Goal: Complete application form: Complete application form

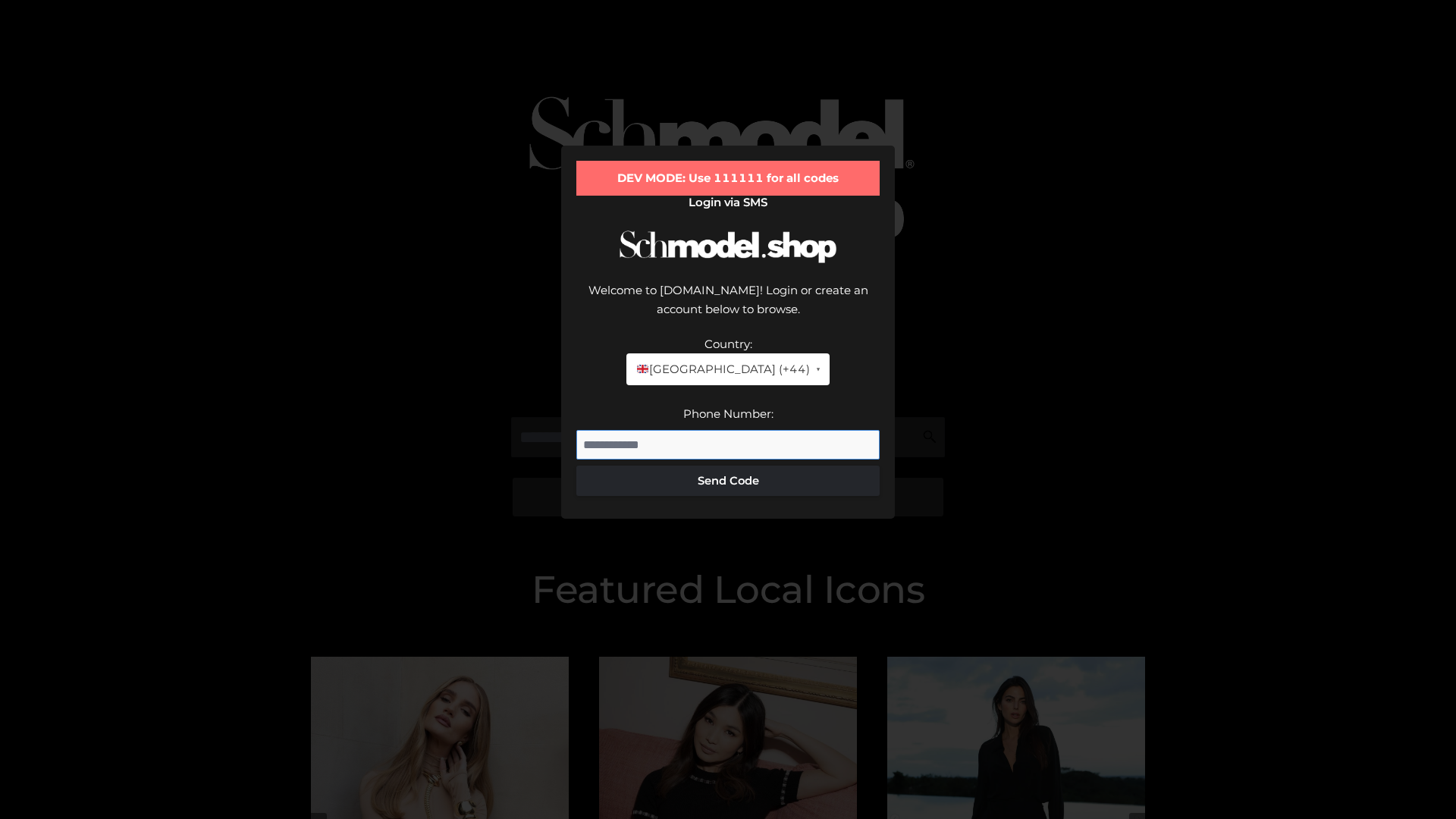
click at [728, 430] on input "Phone Number:" at bounding box center [728, 445] width 304 height 31
type input "**********"
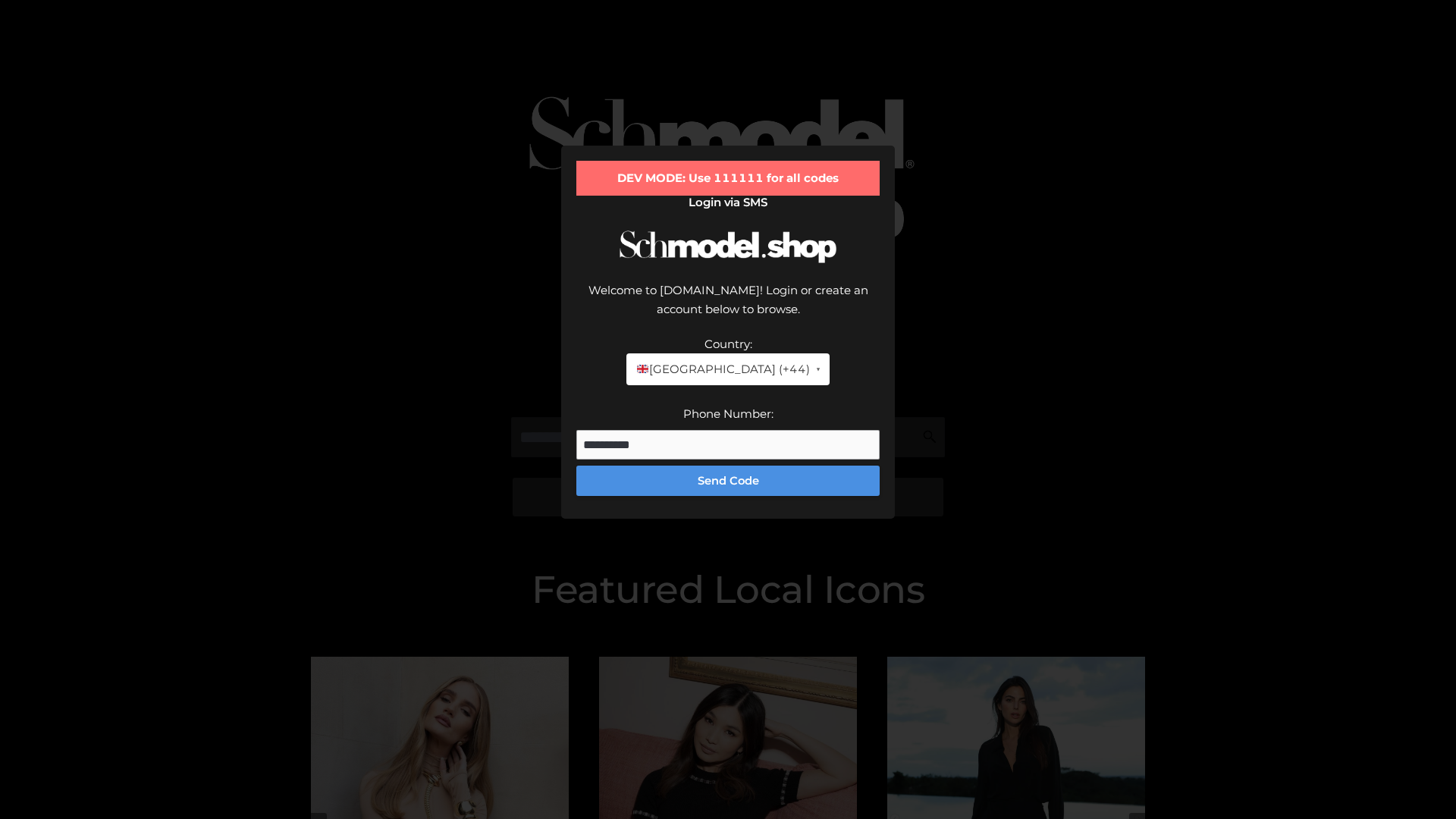
click at [728, 466] on button "Send Code" at bounding box center [728, 481] width 304 height 31
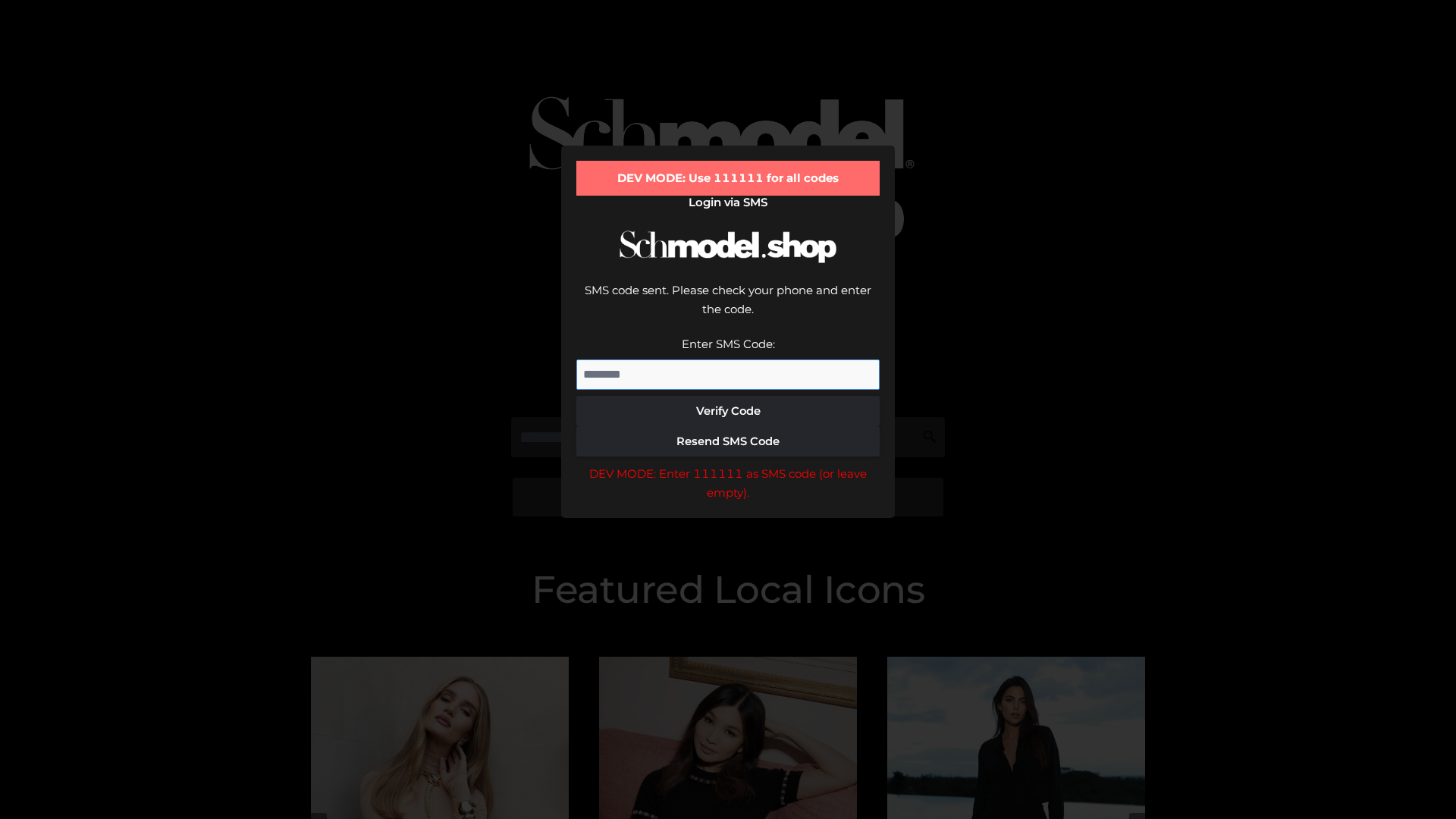
click at [728, 359] on input "Enter SMS Code:" at bounding box center [728, 374] width 304 height 31
type input "******"
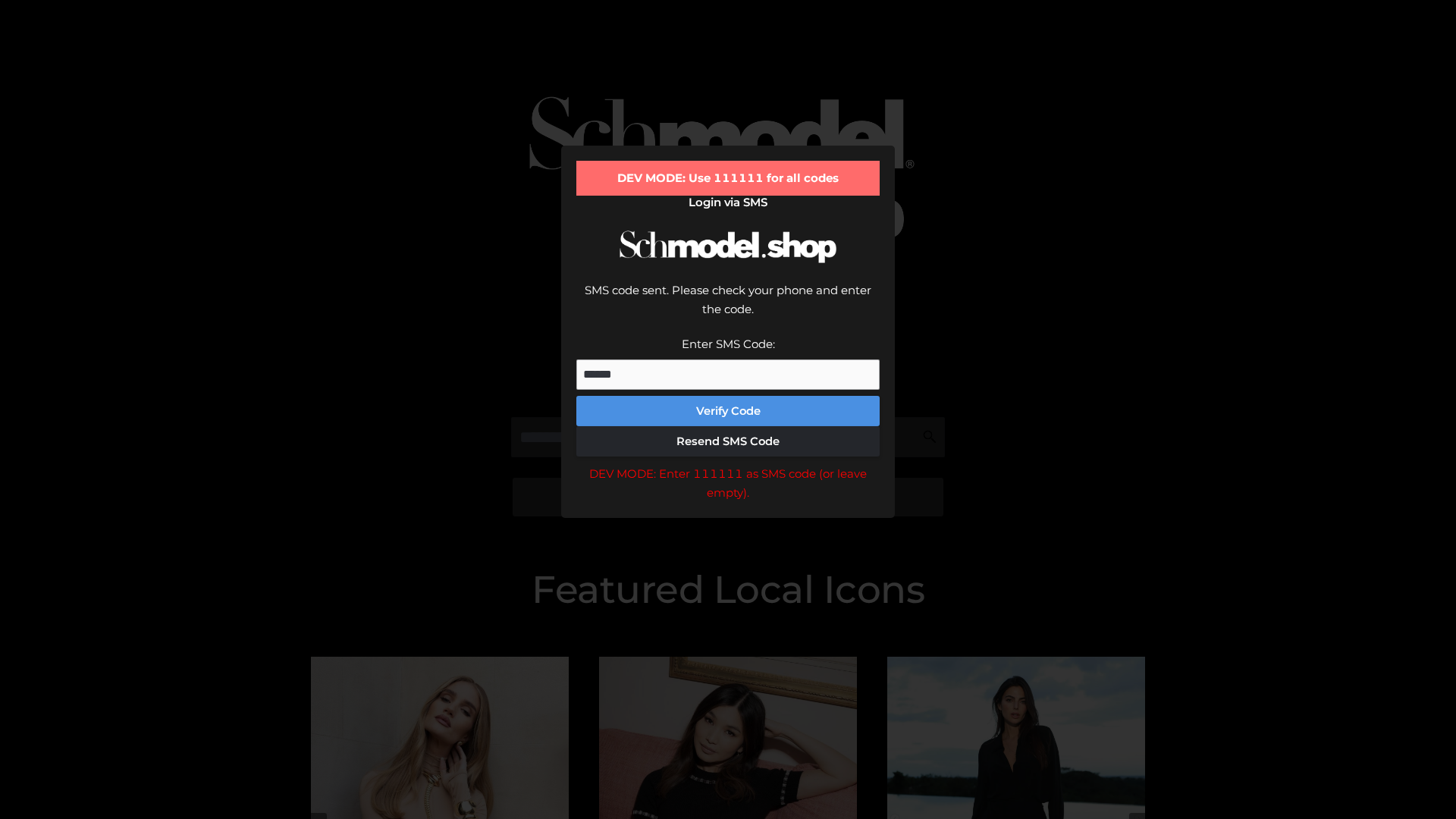
click at [728, 396] on button "Verify Code" at bounding box center [728, 411] width 304 height 31
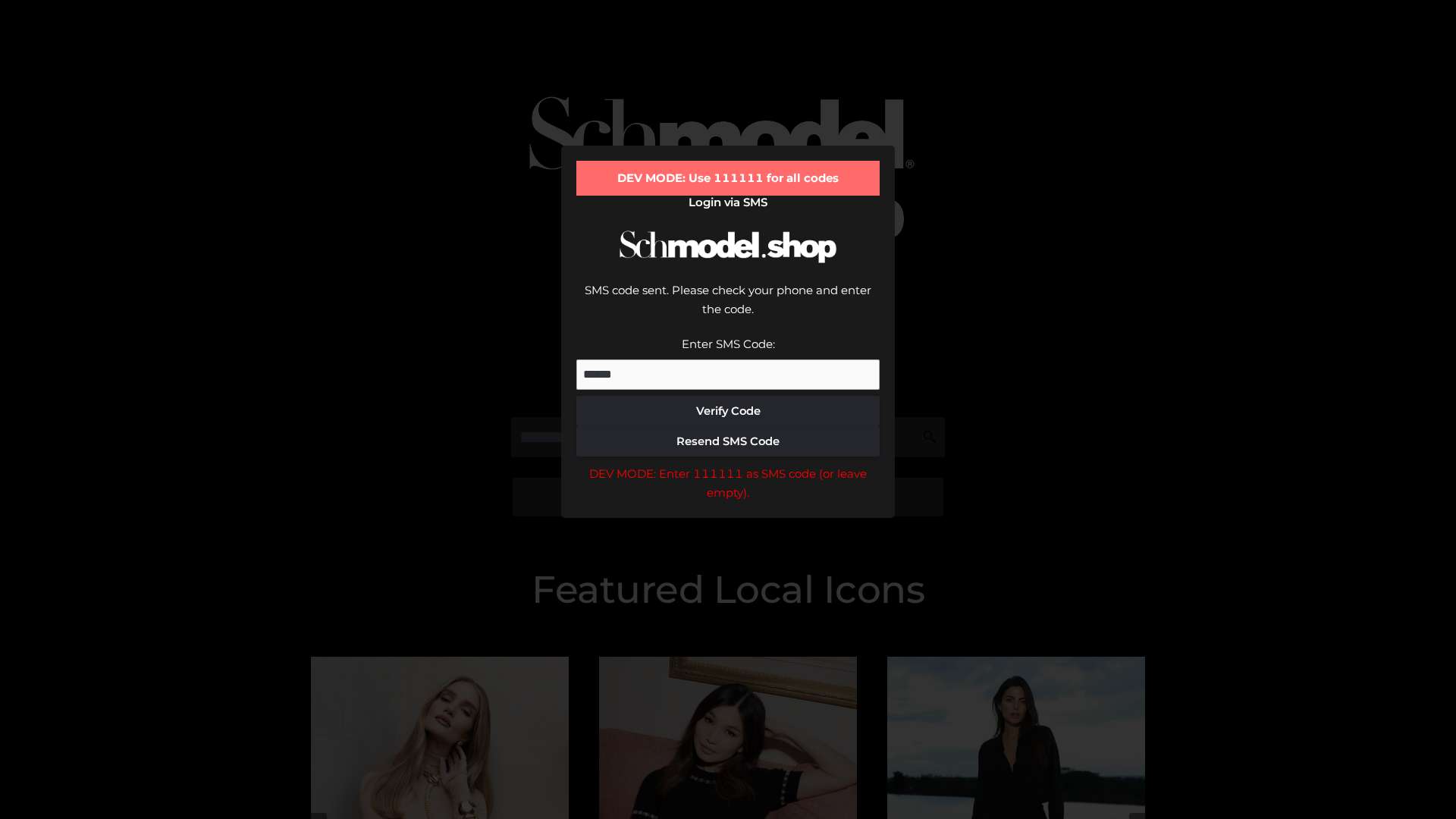
click at [728, 464] on div "DEV MODE: Enter 111111 as SMS code (or leave empty)." at bounding box center [728, 483] width 304 height 39
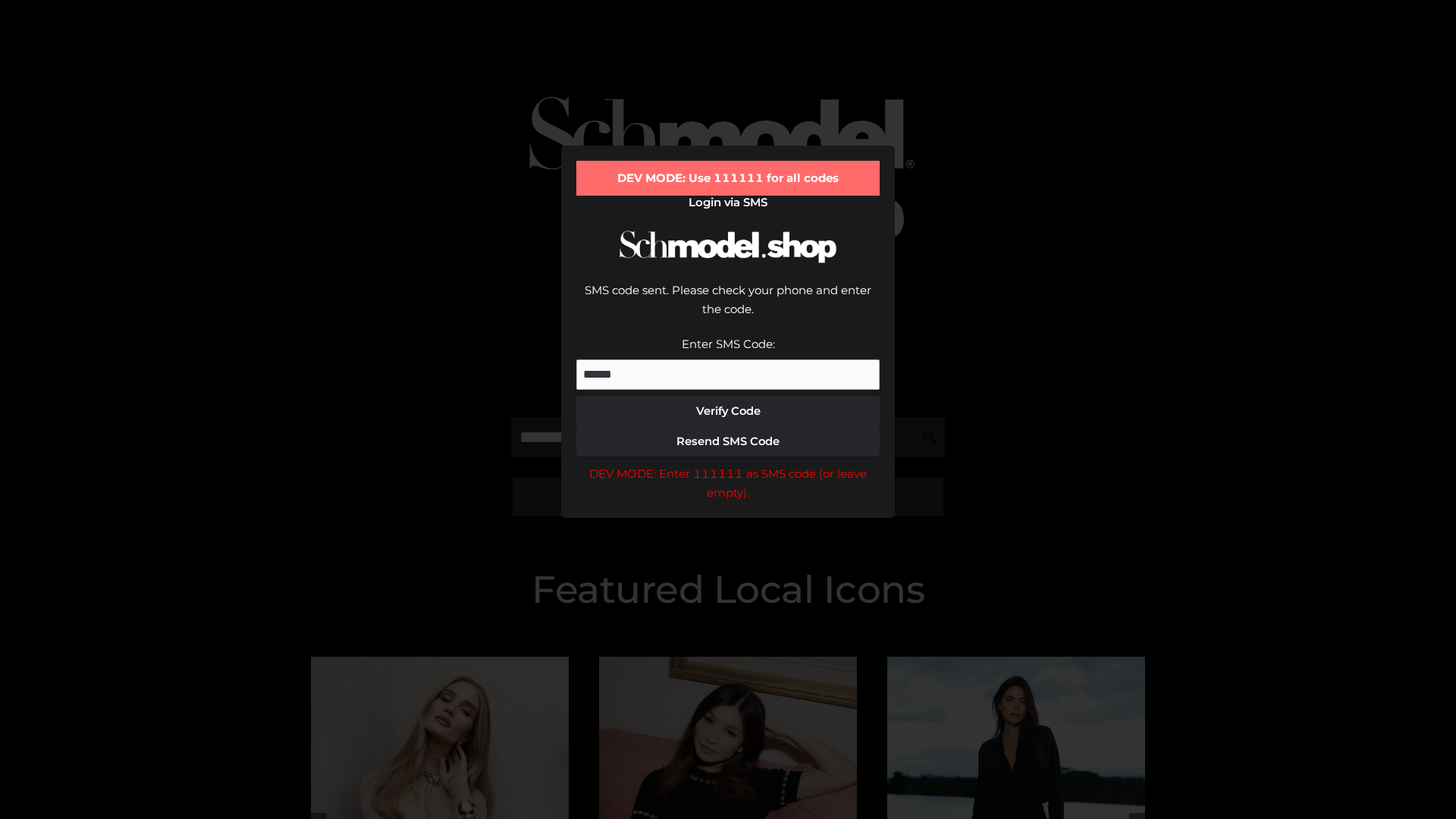
click at [728, 464] on div "DEV MODE: Enter 111111 as SMS code (or leave empty)." at bounding box center [728, 483] width 304 height 39
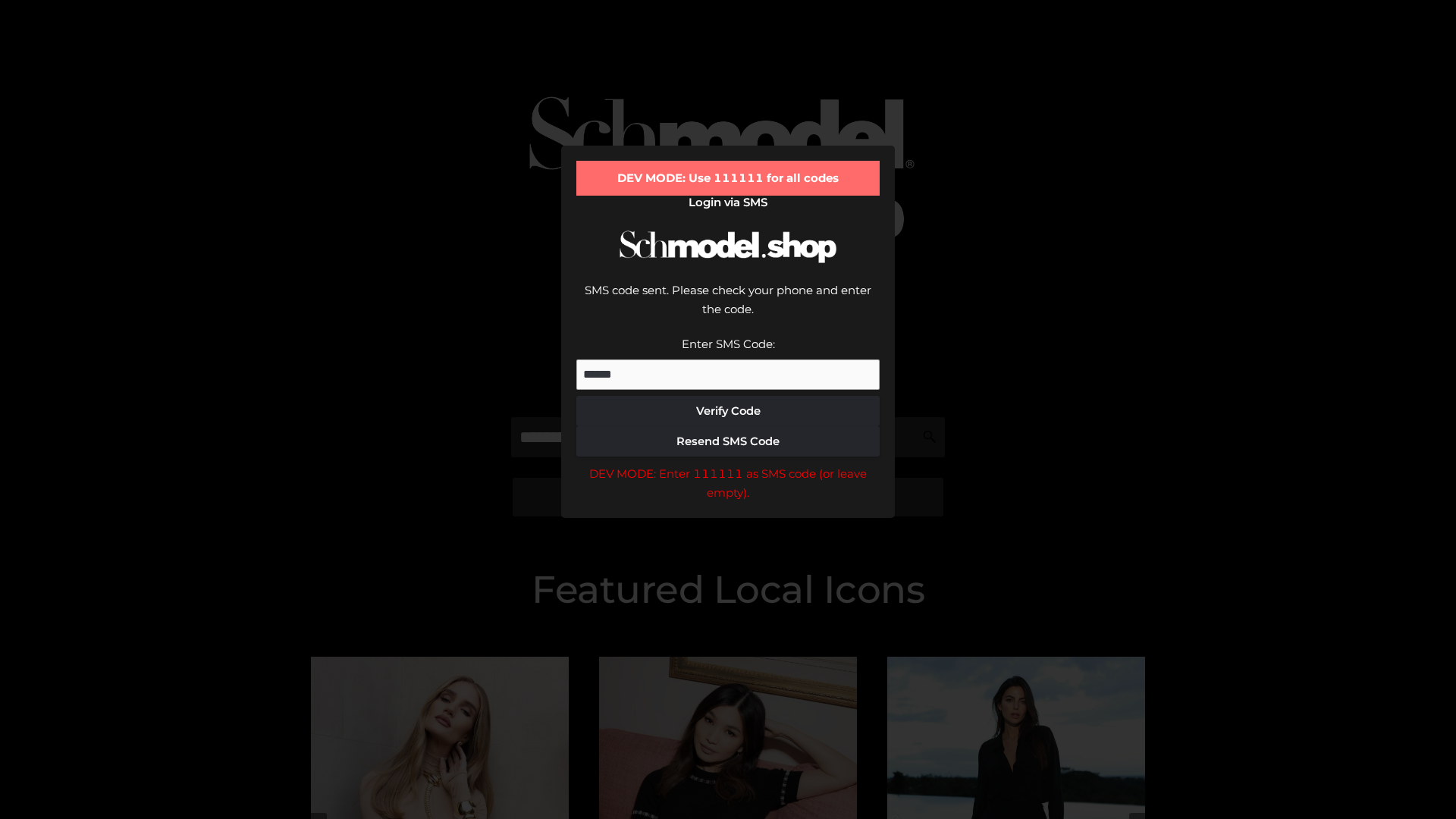
click at [728, 464] on div "DEV MODE: Enter 111111 as SMS code (or leave empty)." at bounding box center [728, 483] width 304 height 39
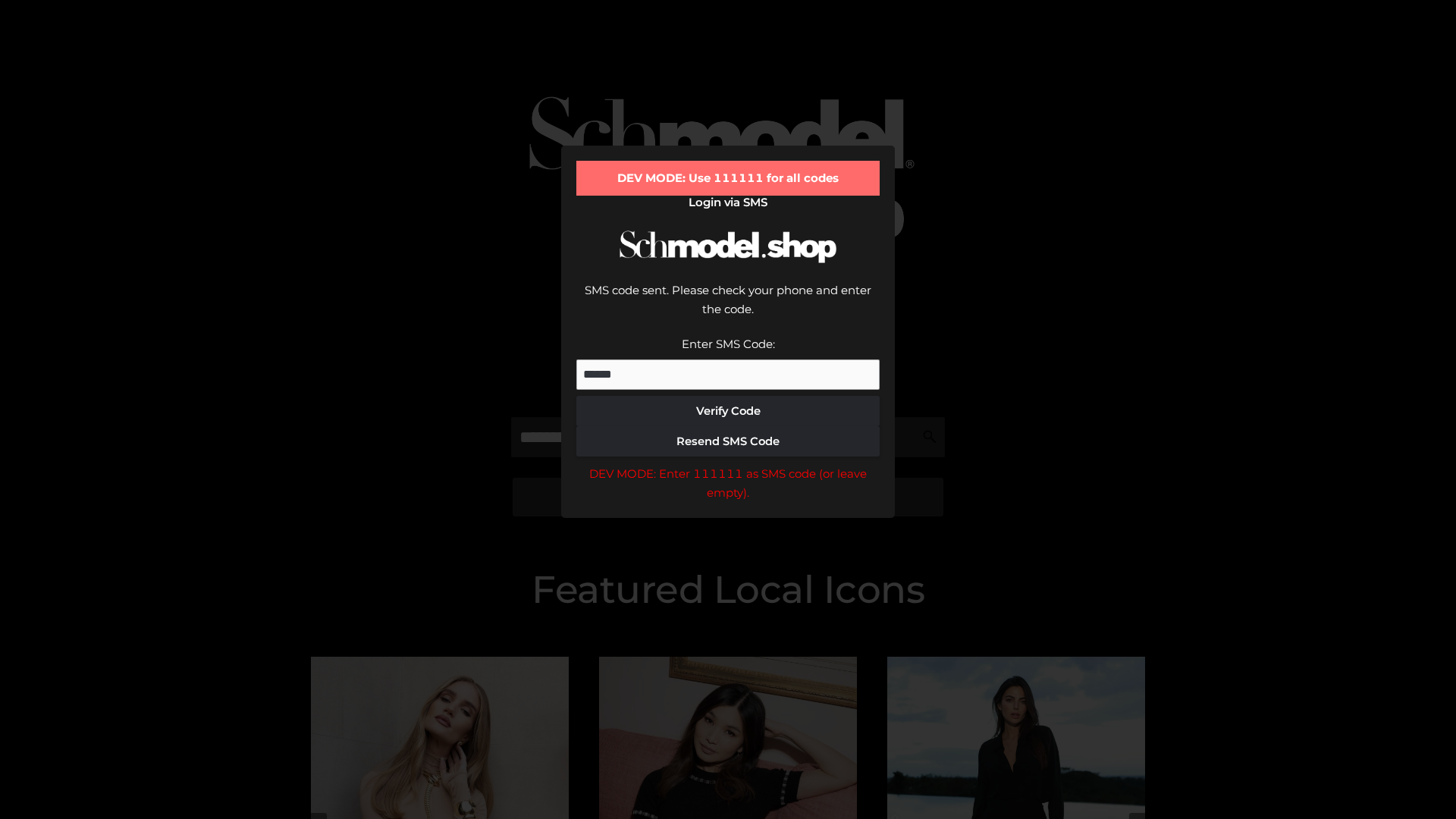
click at [728, 464] on div "DEV MODE: Enter 111111 as SMS code (or leave empty)." at bounding box center [728, 483] width 304 height 39
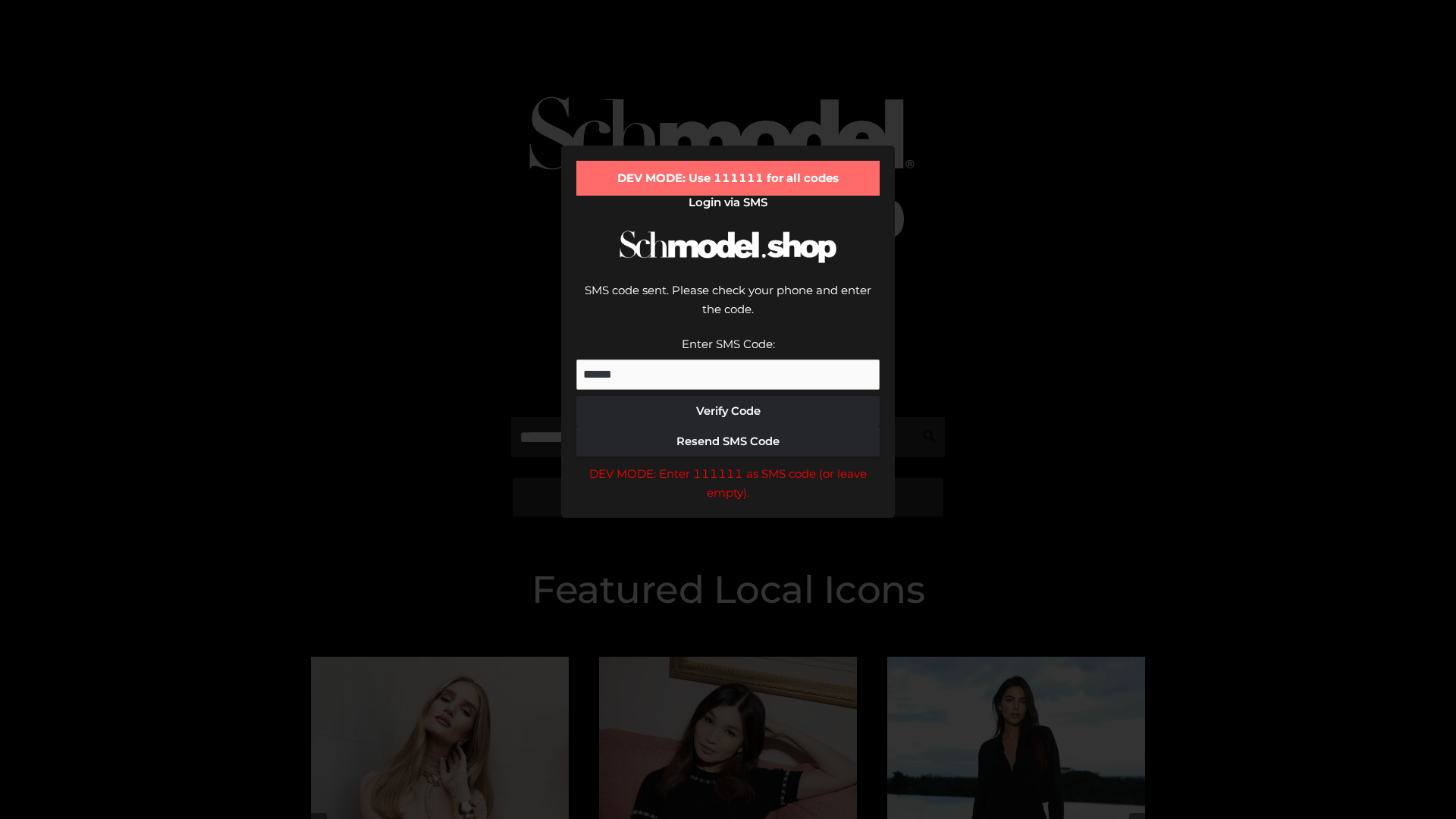
click at [728, 464] on div "DEV MODE: Enter 111111 as SMS code (or leave empty)." at bounding box center [728, 483] width 304 height 39
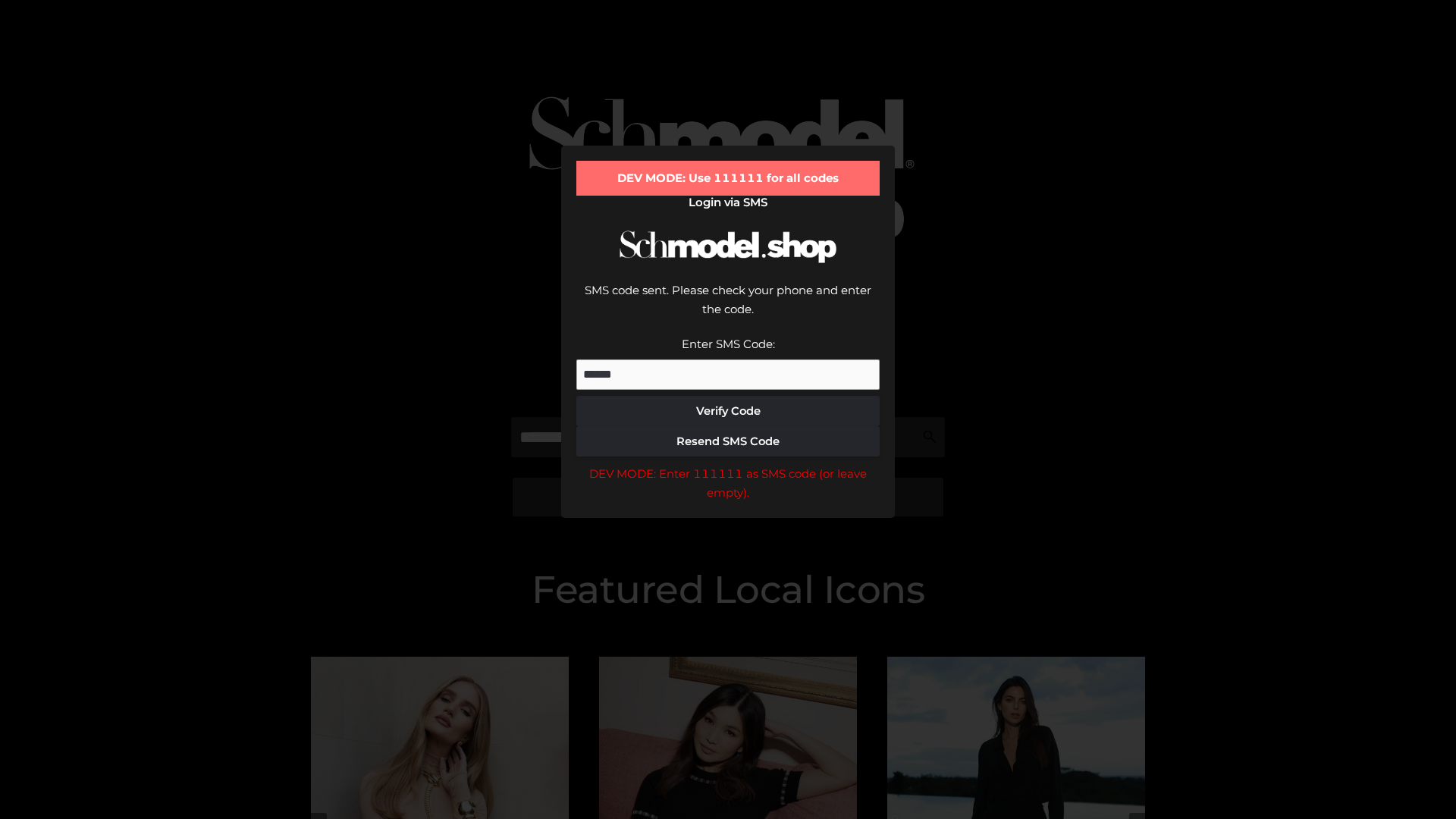
click at [728, 464] on div "DEV MODE: Enter 111111 as SMS code (or leave empty)." at bounding box center [728, 483] width 304 height 39
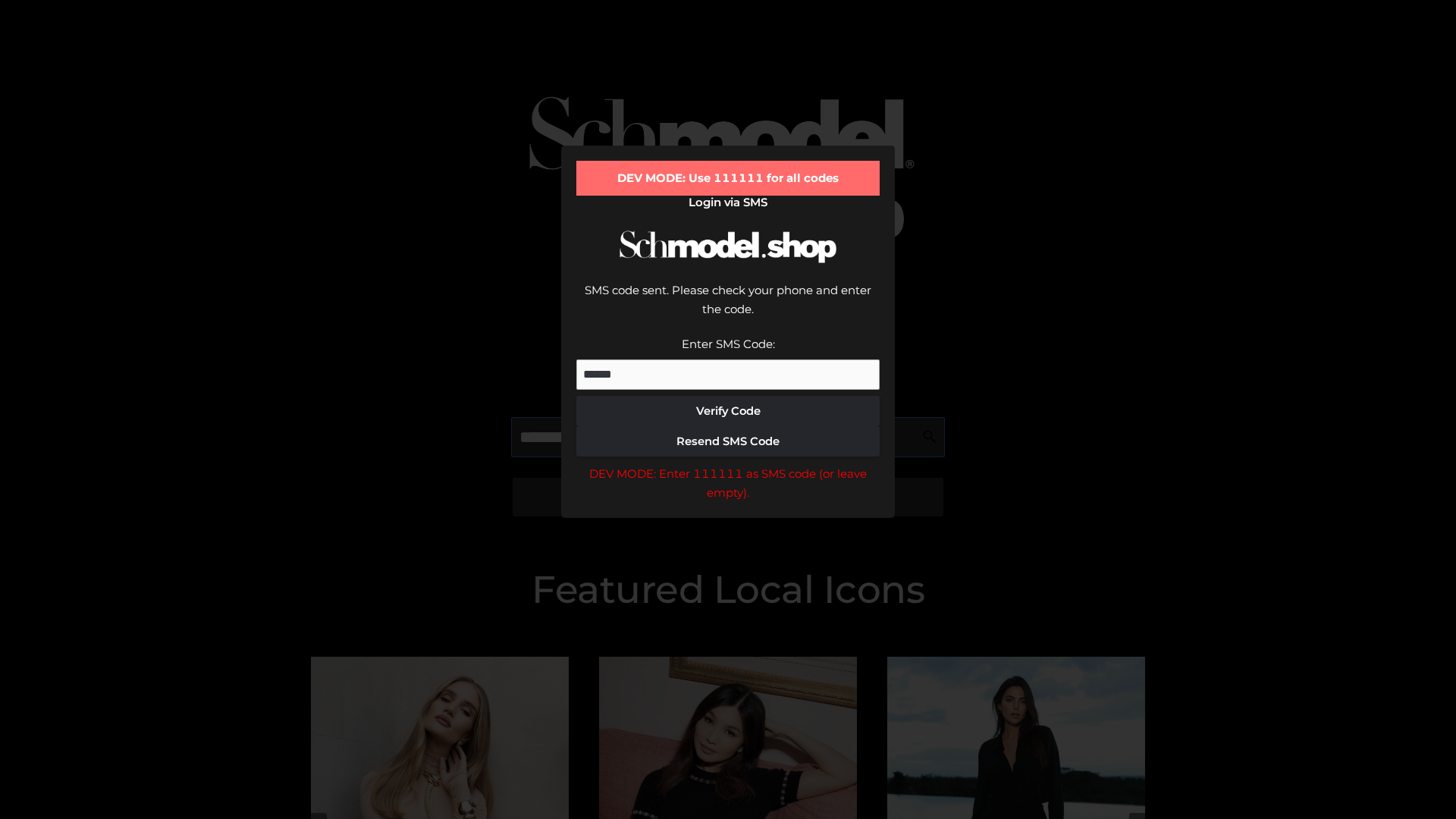
scroll to position [0, 78]
click at [728, 464] on div "DEV MODE: Enter 111111 as SMS code (or leave empty)." at bounding box center [728, 483] width 304 height 39
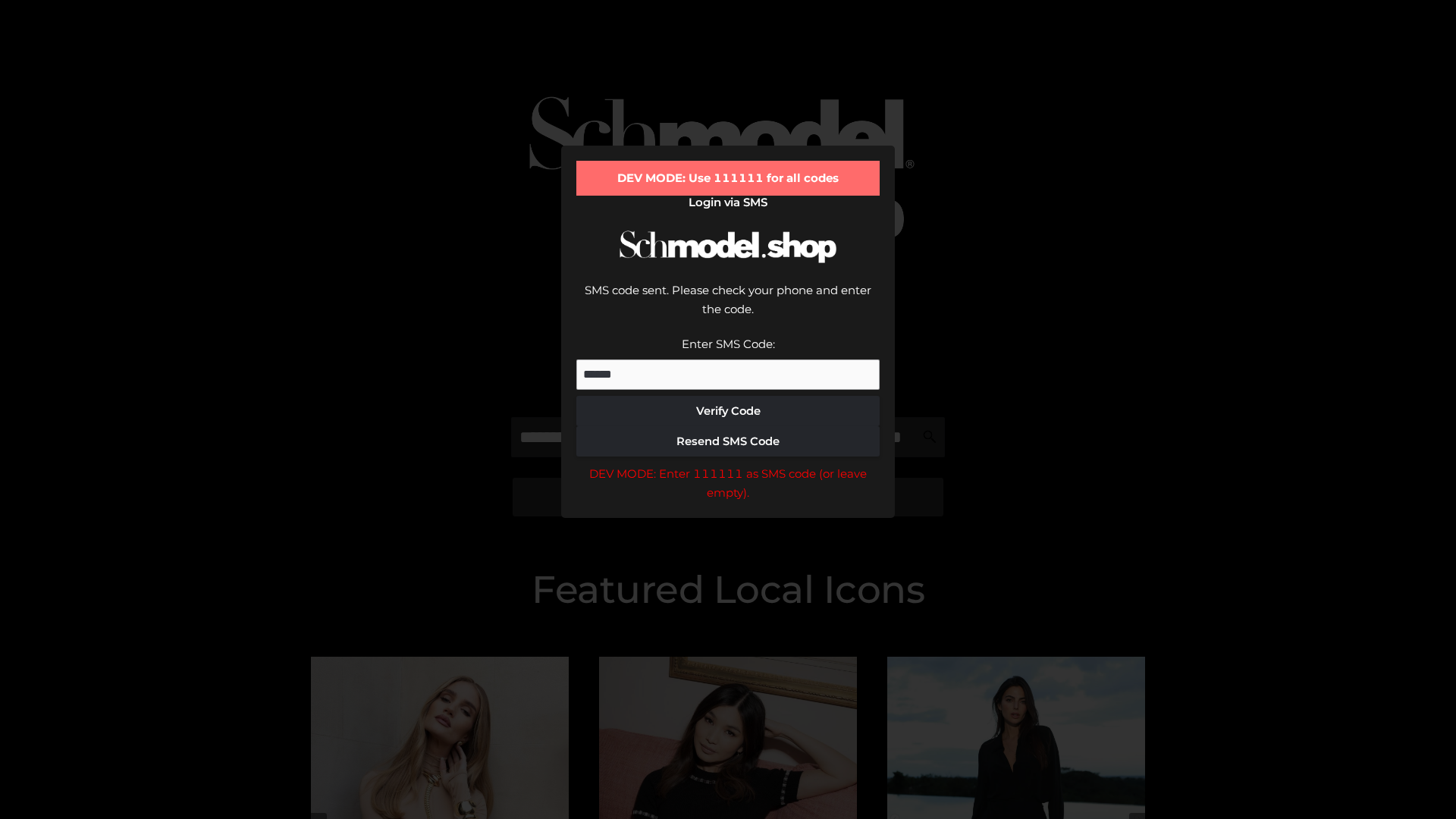
click at [728, 464] on div "DEV MODE: Enter 111111 as SMS code (or leave empty)." at bounding box center [728, 483] width 304 height 39
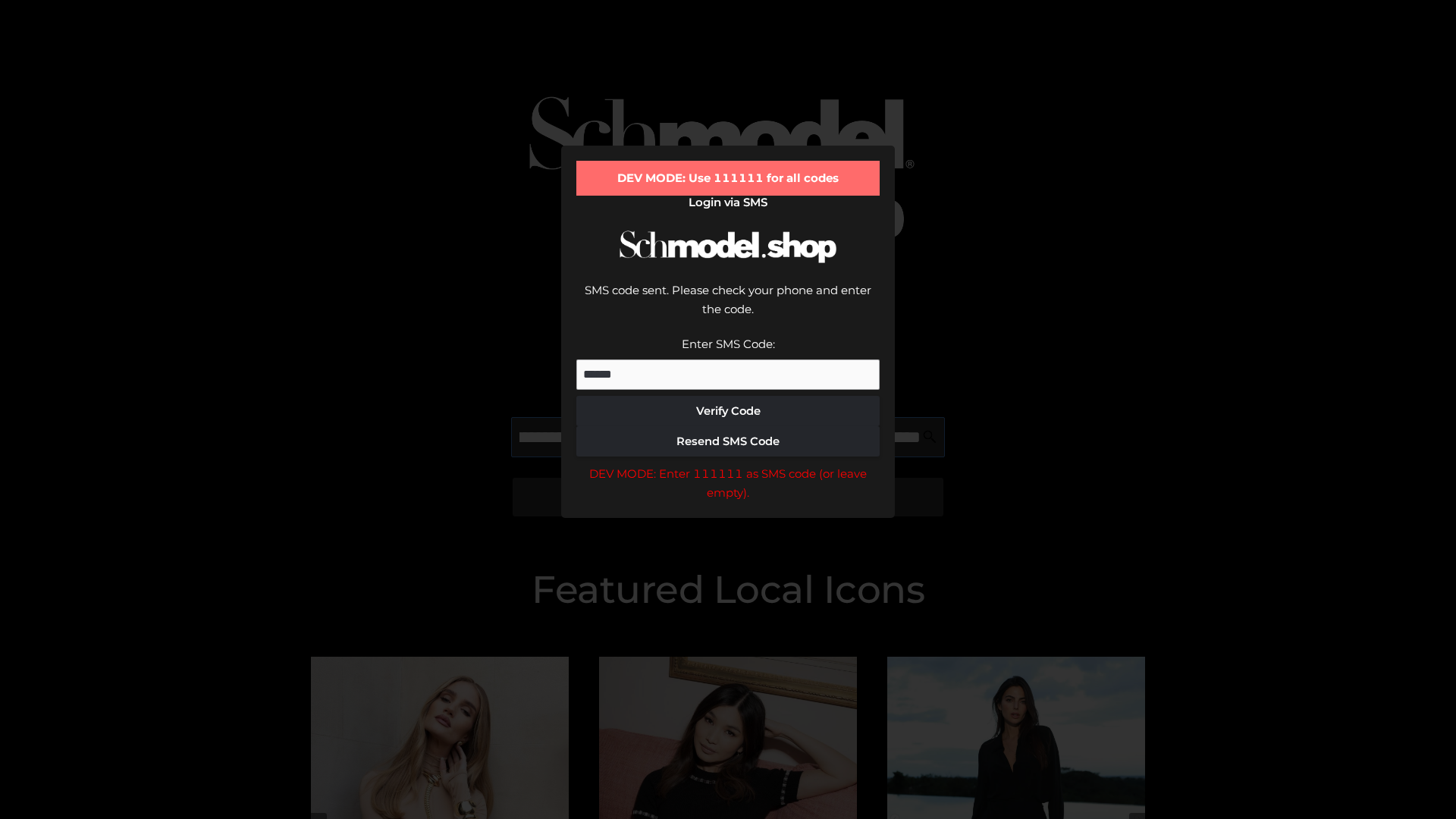
scroll to position [0, 165]
click at [728, 464] on div "DEV MODE: Enter 111111 as SMS code (or leave empty)." at bounding box center [728, 483] width 304 height 39
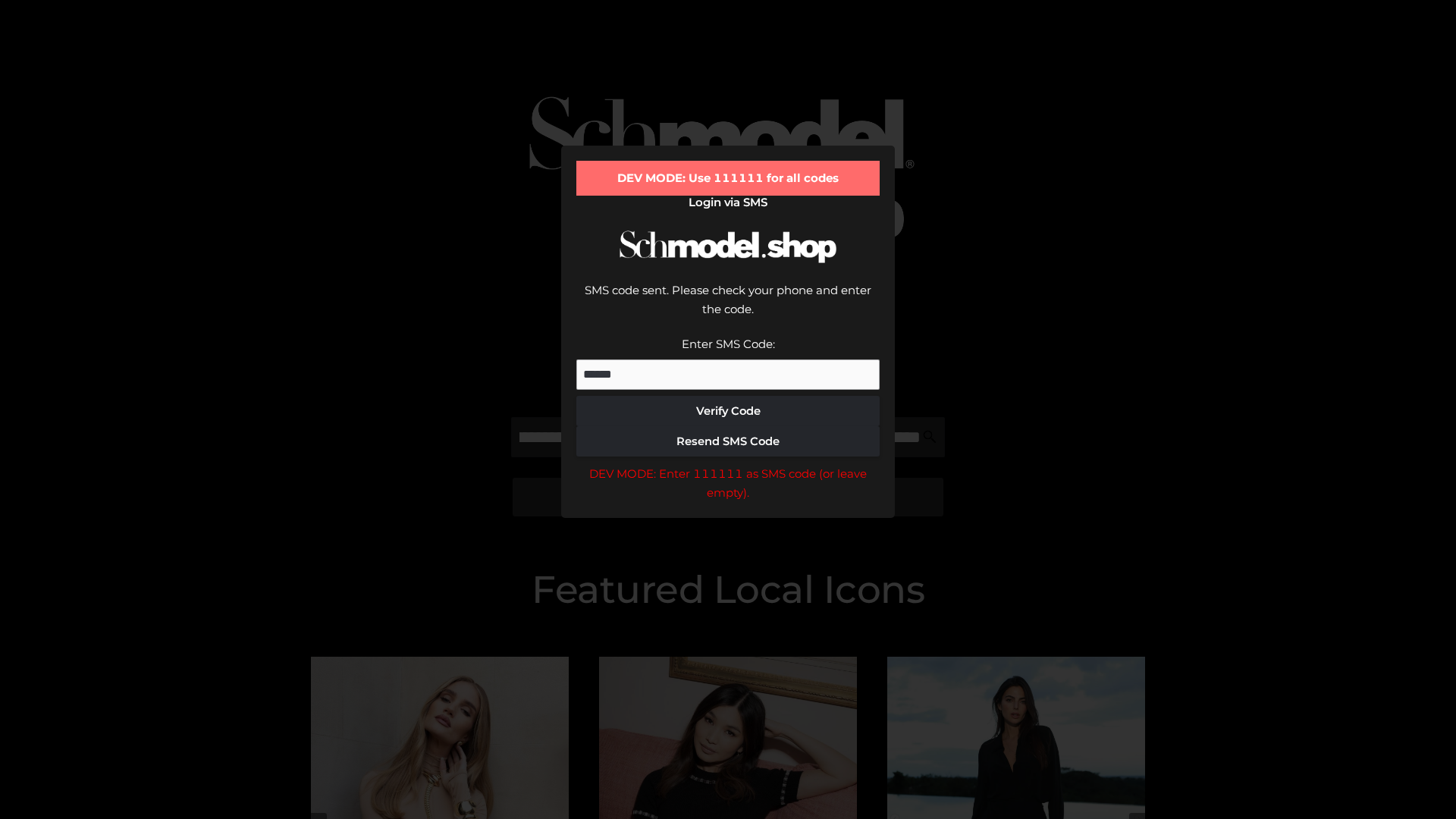
click at [728, 464] on div "DEV MODE: Enter 111111 as SMS code (or leave empty)." at bounding box center [728, 483] width 304 height 39
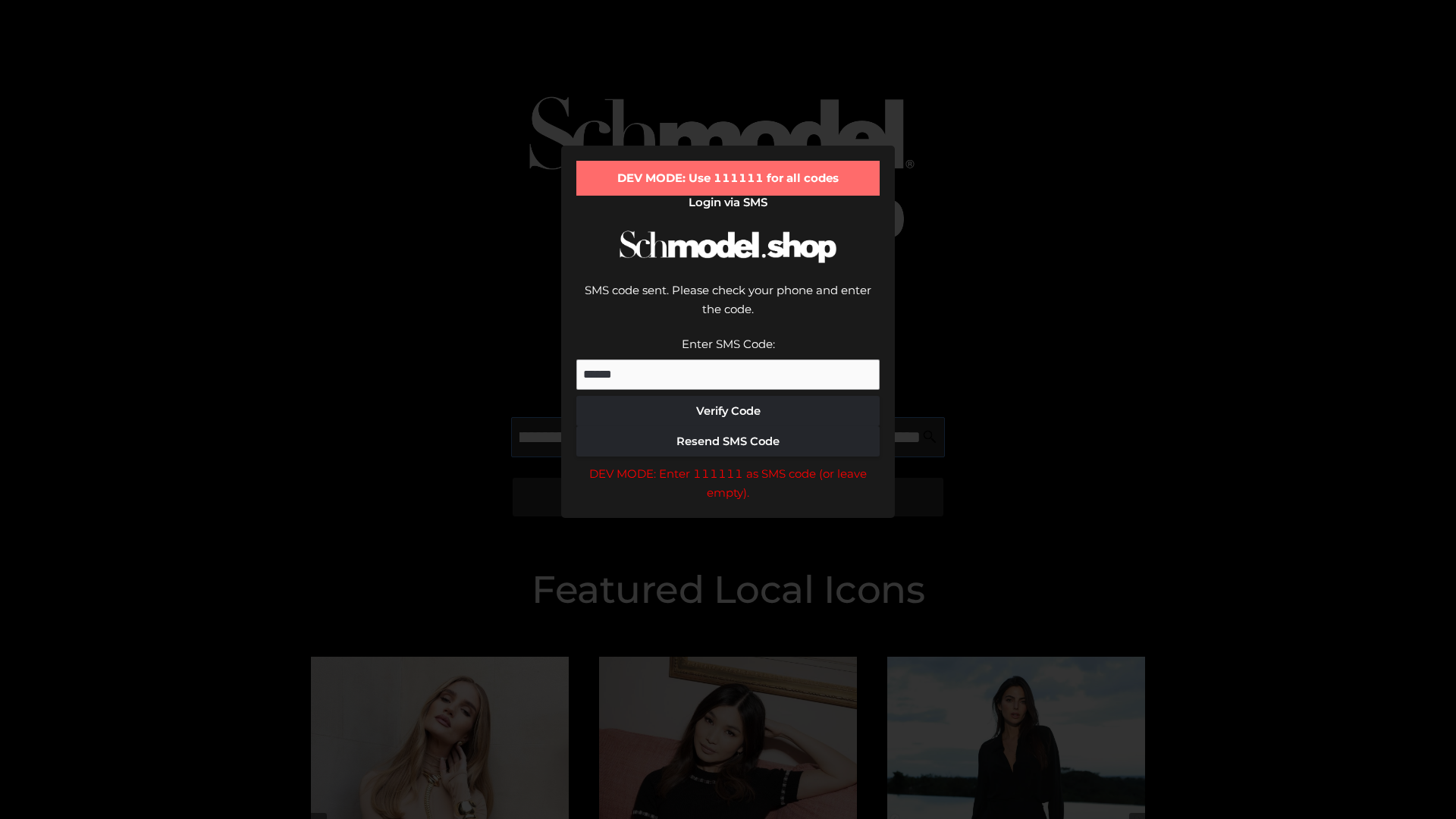
scroll to position [0, 257]
click at [728, 464] on div "DEV MODE: Enter 111111 as SMS code (or leave empty)." at bounding box center [728, 483] width 304 height 39
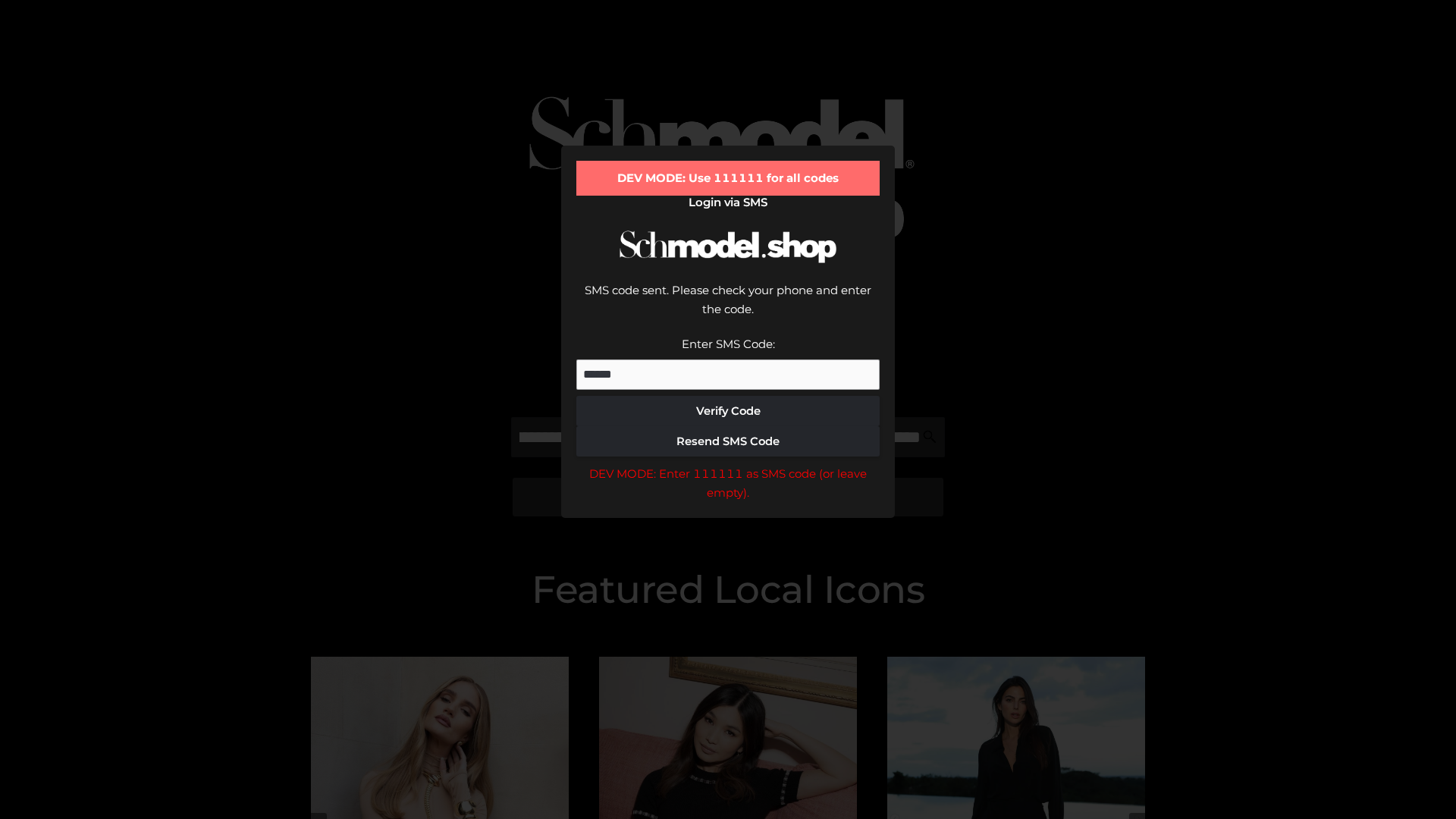
click at [728, 464] on div "DEV MODE: Enter 111111 as SMS code (or leave empty)." at bounding box center [728, 483] width 304 height 39
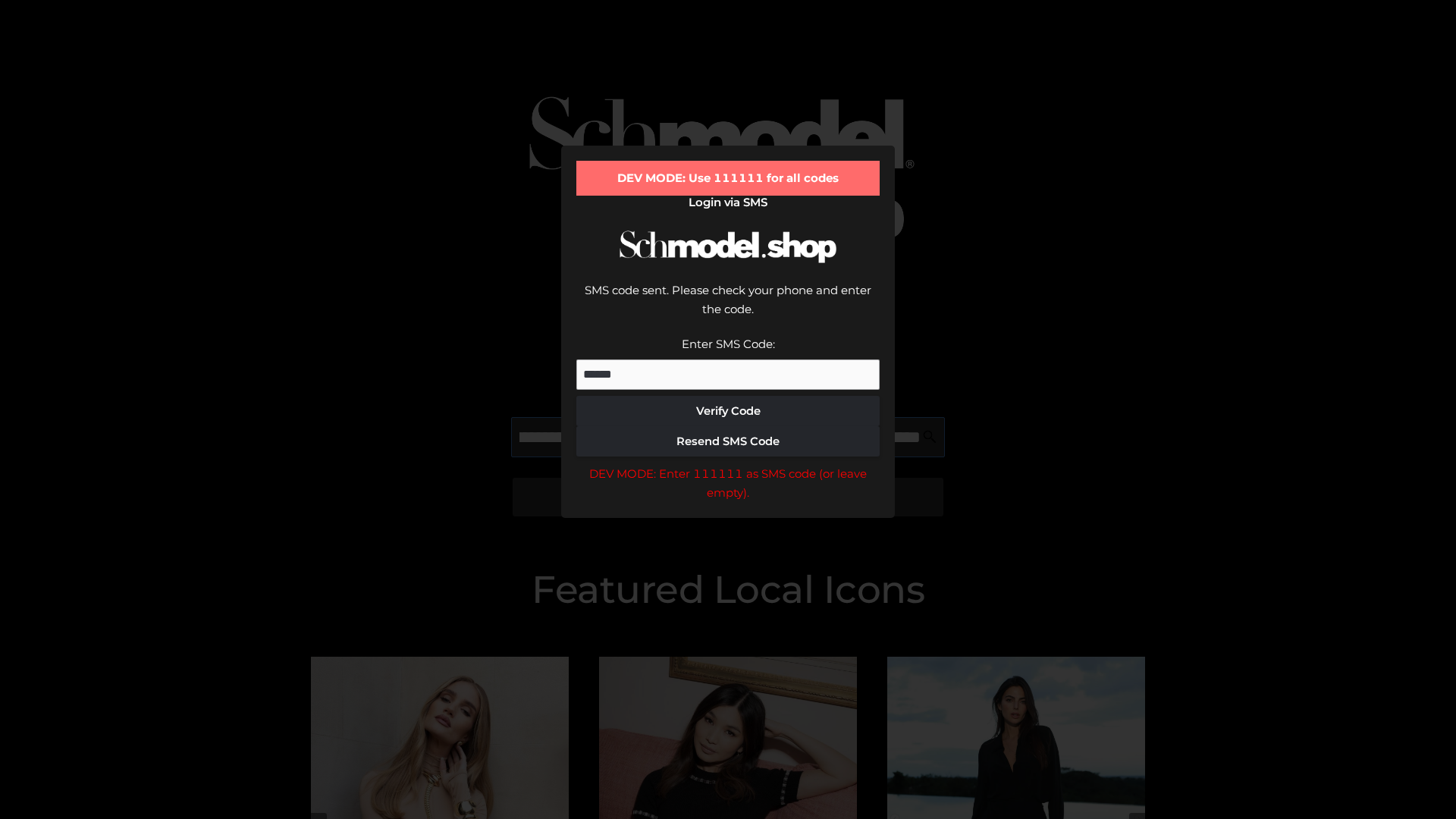
scroll to position [0, 353]
click at [728, 464] on div "DEV MODE: Enter 111111 as SMS code (or leave empty)." at bounding box center [728, 483] width 304 height 39
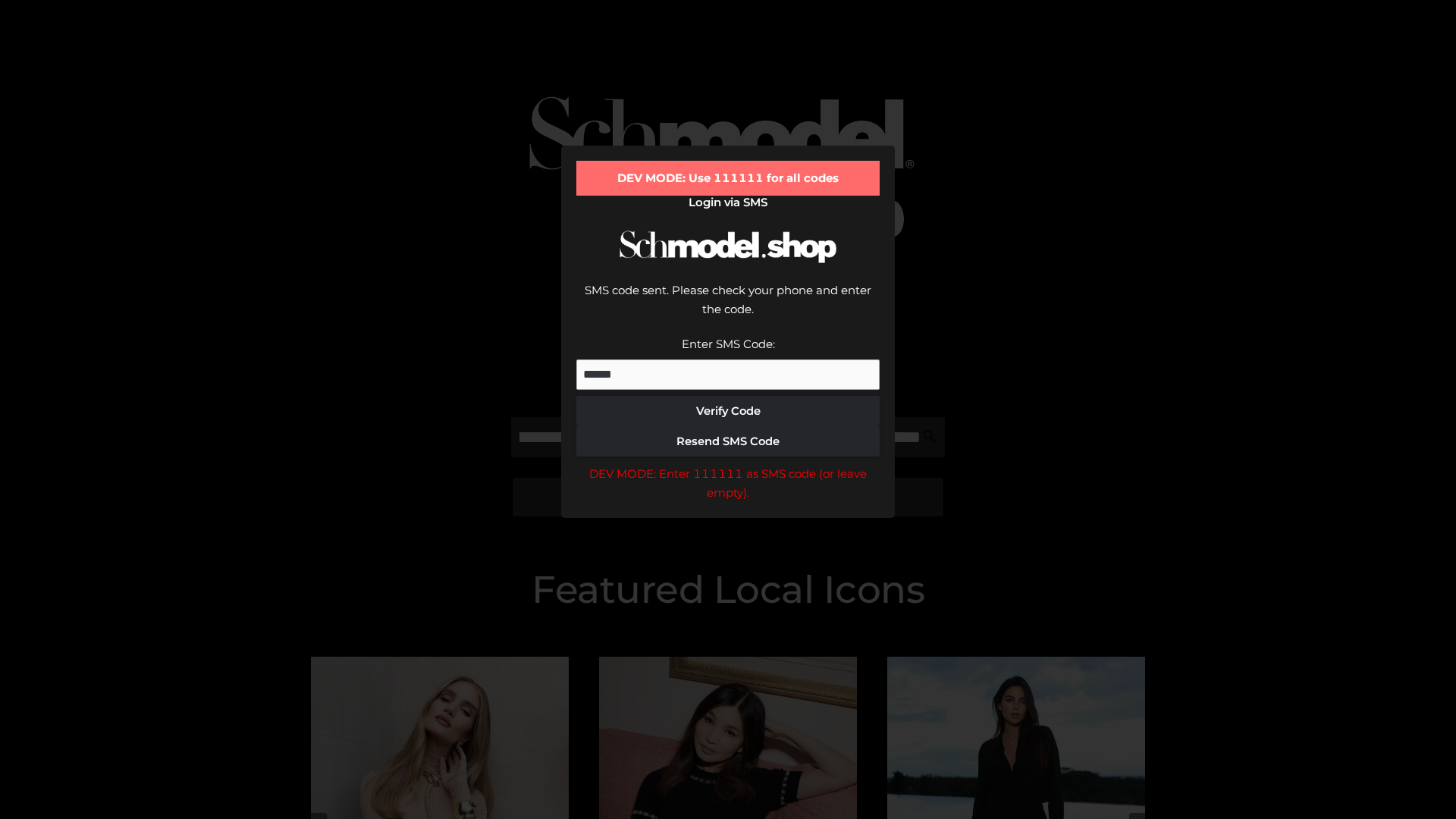
click at [728, 464] on div "DEV MODE: Enter 111111 as SMS code (or leave empty)." at bounding box center [728, 483] width 304 height 39
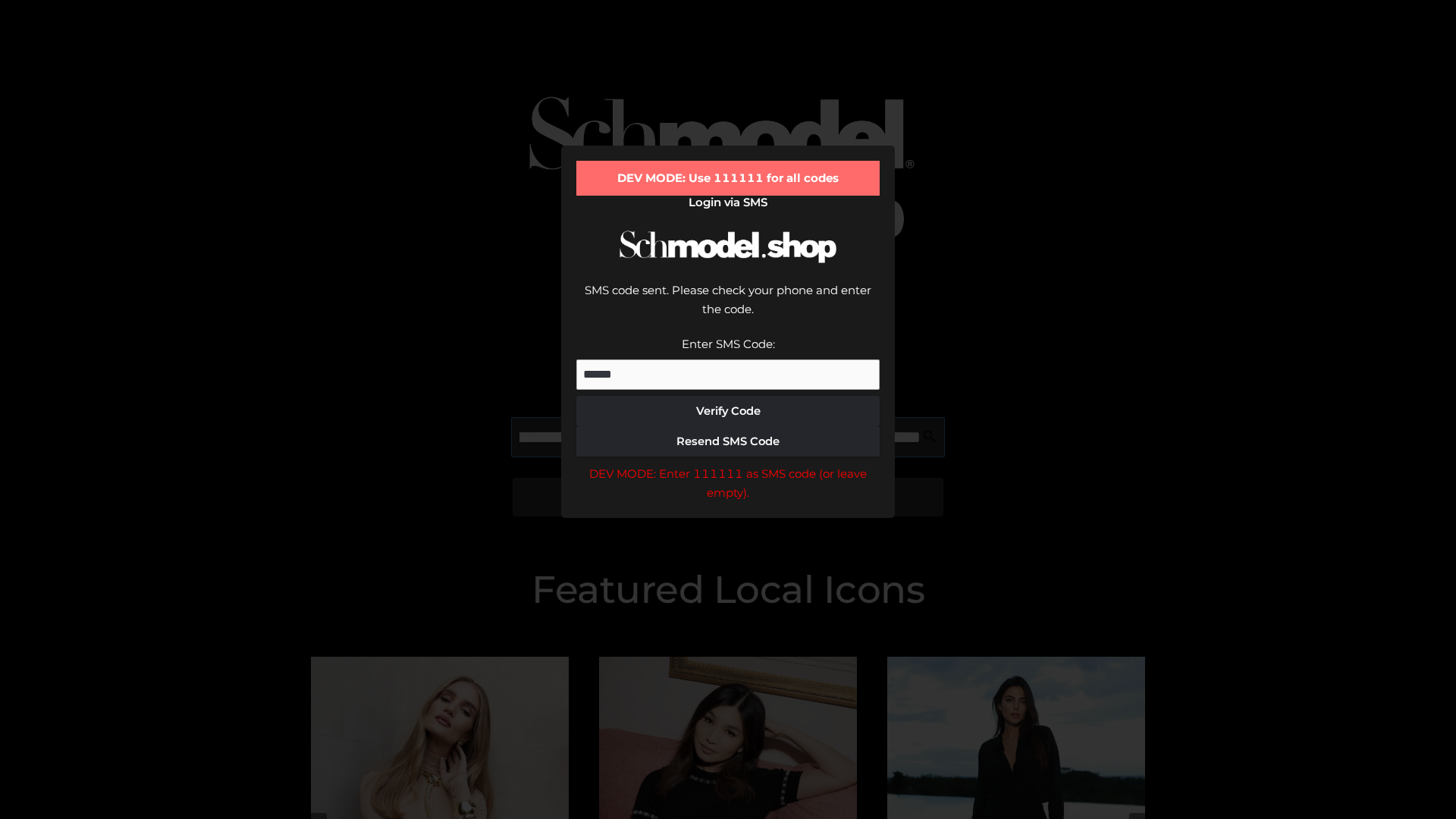
scroll to position [0, 440]
click at [728, 464] on div "DEV MODE: Enter 111111 as SMS code (or leave empty)." at bounding box center [728, 483] width 304 height 39
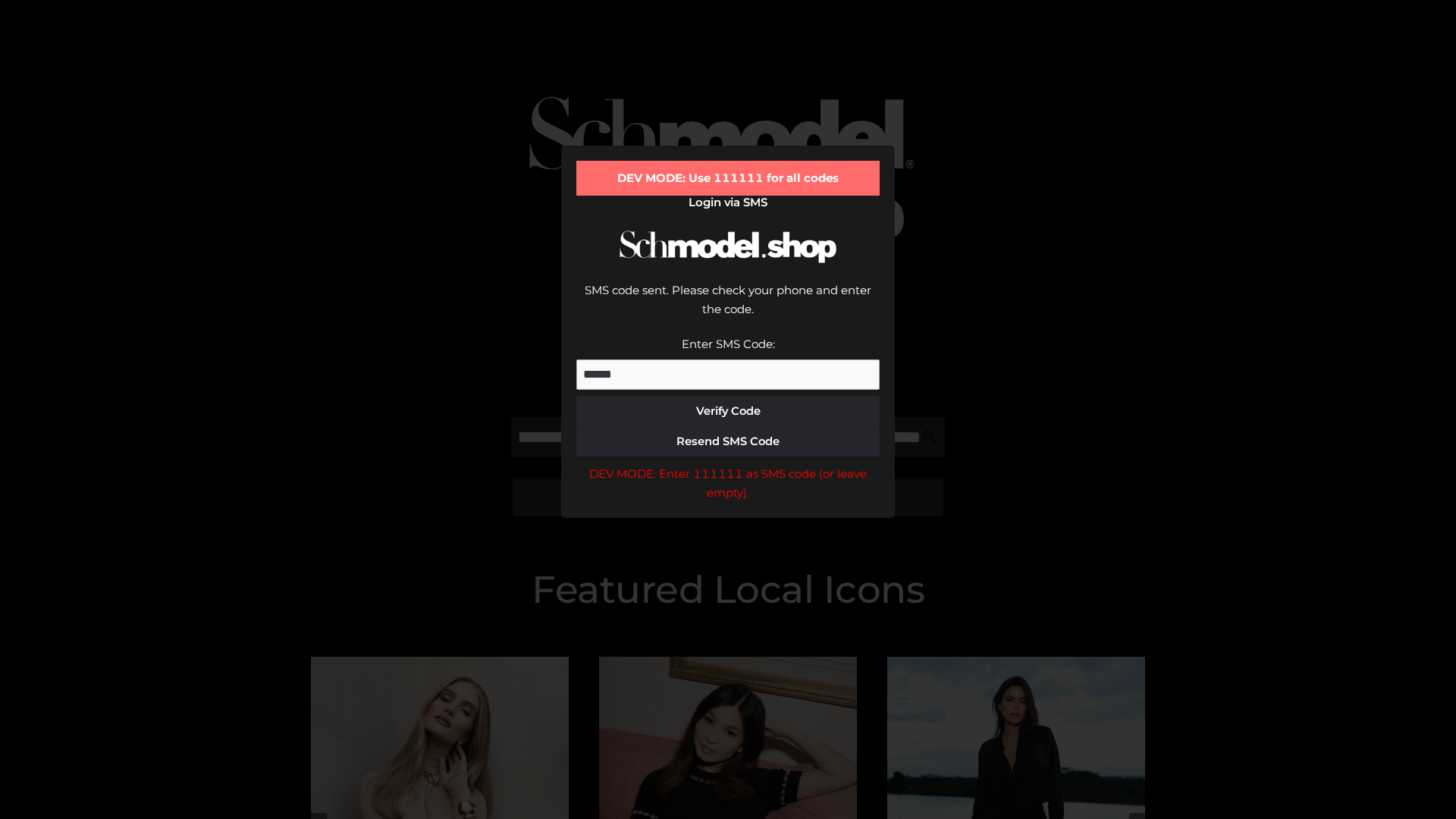
click at [728, 464] on div "DEV MODE: Enter 111111 as SMS code (or leave empty)." at bounding box center [728, 483] width 304 height 39
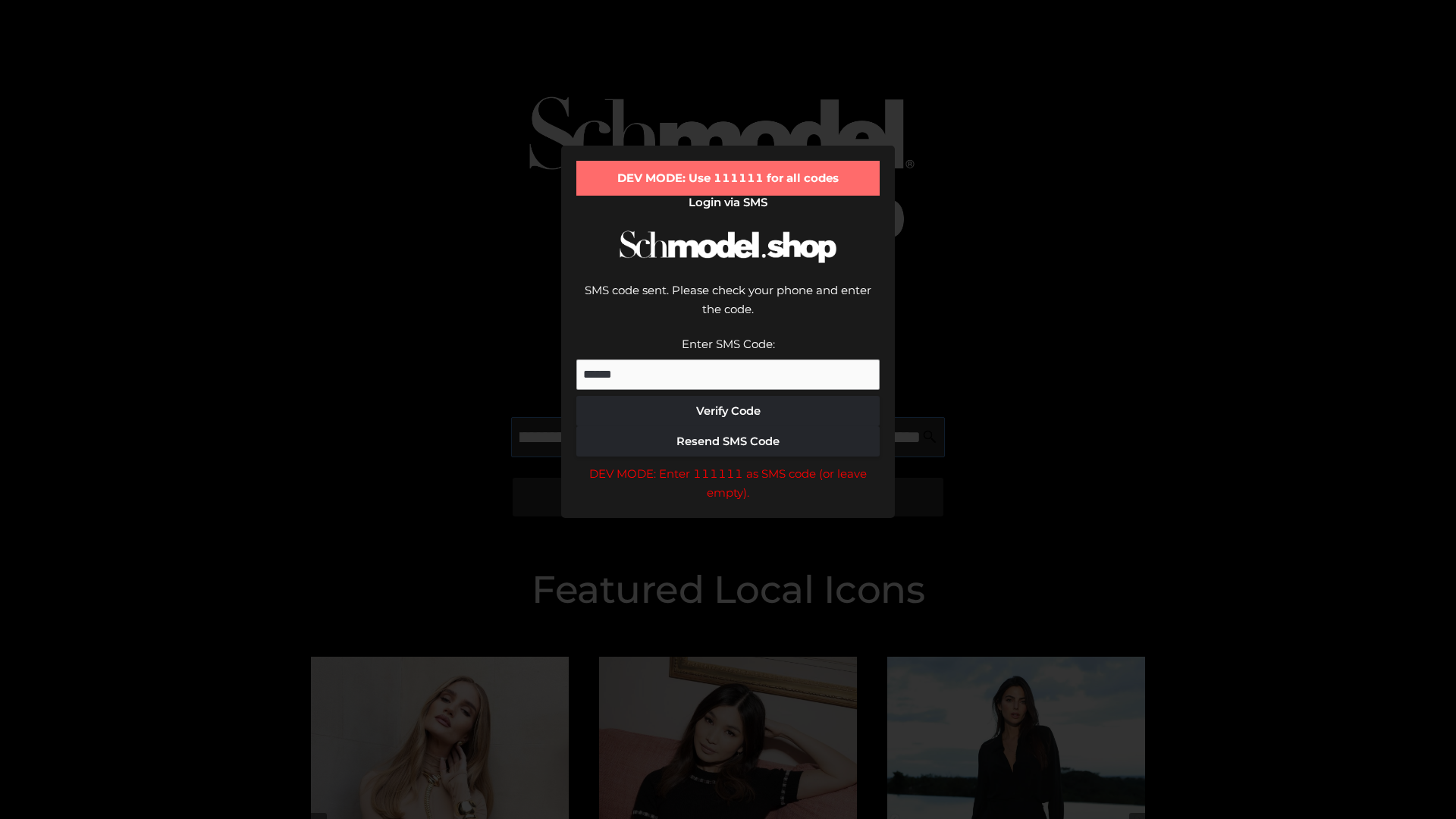
scroll to position [0, 532]
click at [728, 464] on div "DEV MODE: Enter 111111 as SMS code (or leave empty)." at bounding box center [728, 483] width 304 height 39
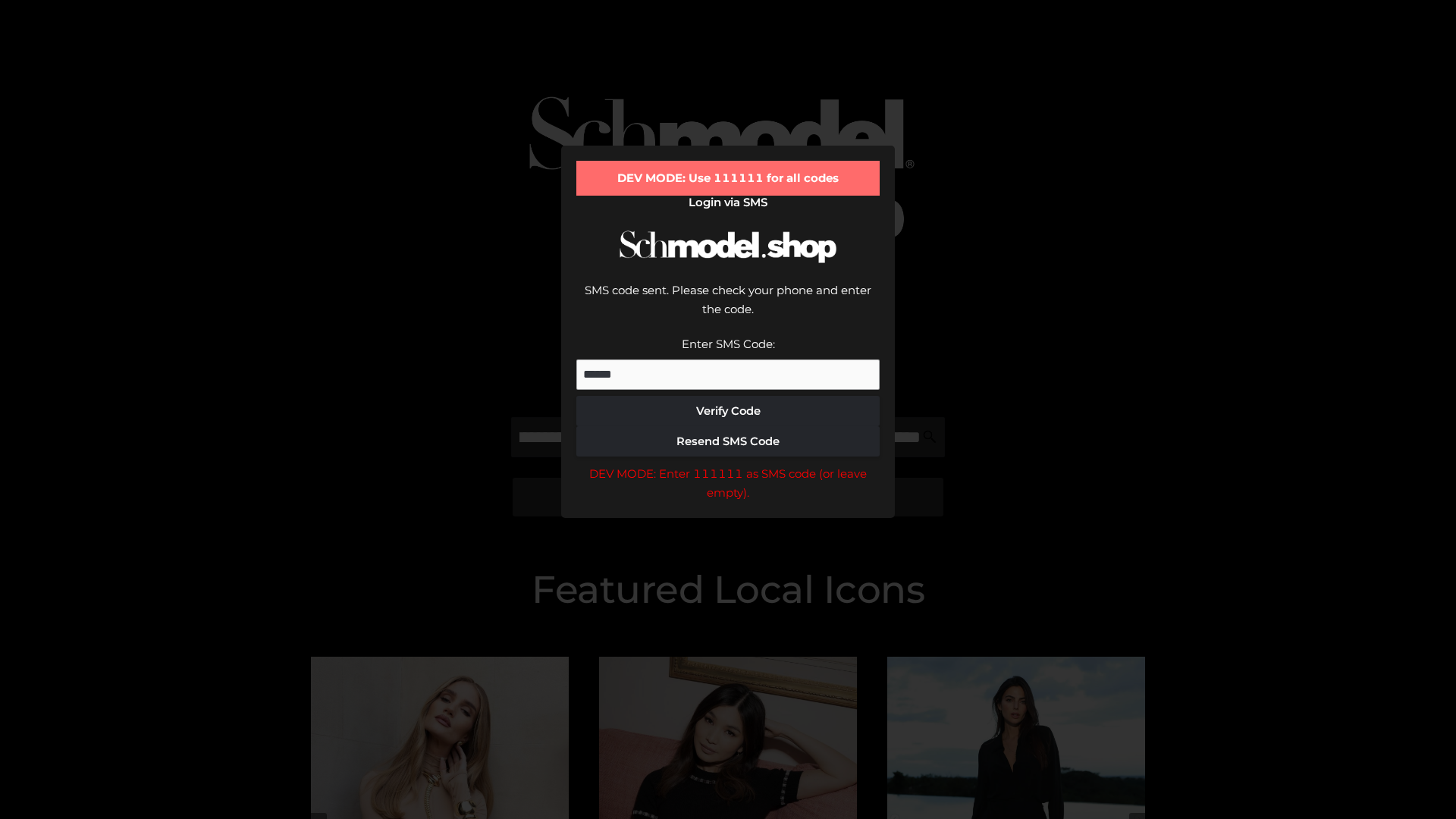
click at [728, 464] on div "DEV MODE: Enter 111111 as SMS code (or leave empty)." at bounding box center [728, 483] width 304 height 39
type input "**********"
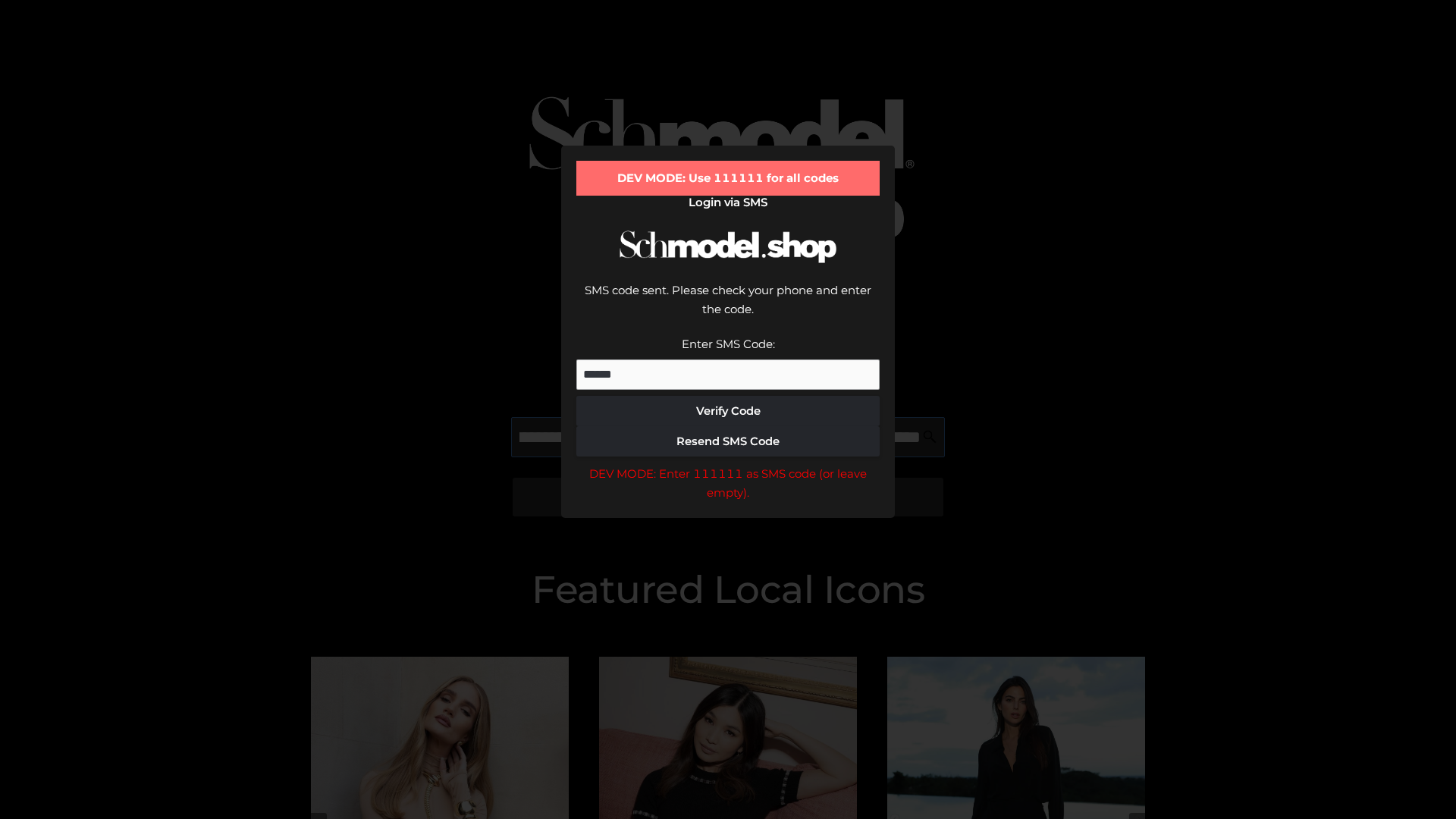
scroll to position [0, 604]
